Goal: Task Accomplishment & Management: Use online tool/utility

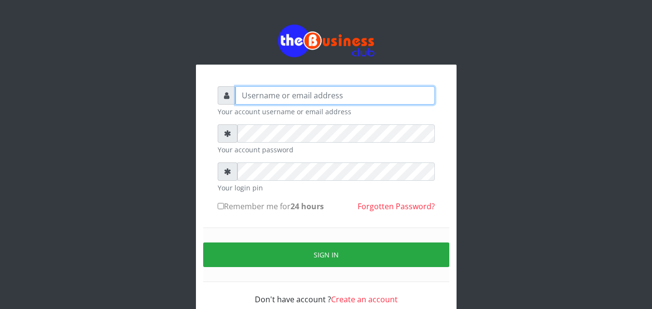
type input "[EMAIL_ADDRESS][DOMAIN_NAME]"
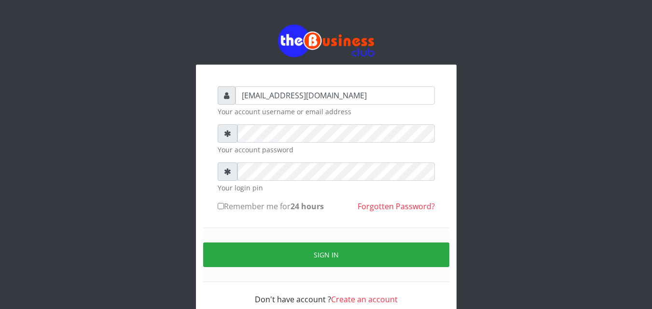
click at [248, 208] on label "Remember me for 24 hours" at bounding box center [271, 207] width 106 height 12
click at [224, 208] on input "Remember me for 24 hours" at bounding box center [221, 206] width 6 height 6
checkbox input "true"
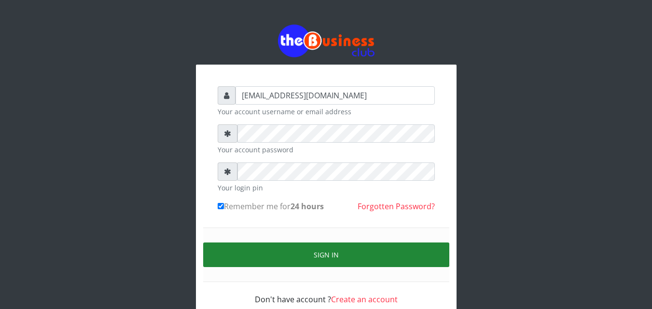
click at [347, 254] on button "Sign in" at bounding box center [326, 255] width 246 height 25
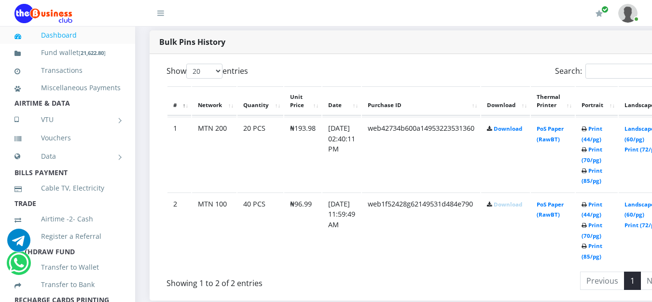
scroll to position [531, 0]
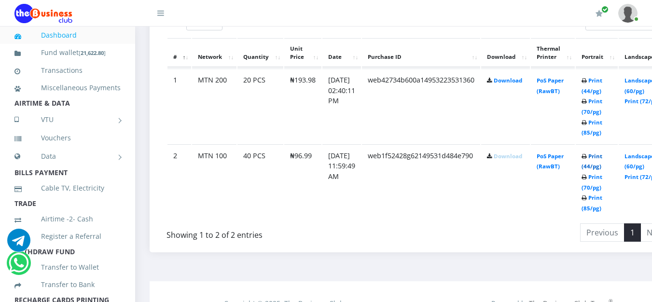
click at [603, 167] on link "Print (44/pg)" at bounding box center [592, 162] width 21 height 18
